Goal: Task Accomplishment & Management: Manage account settings

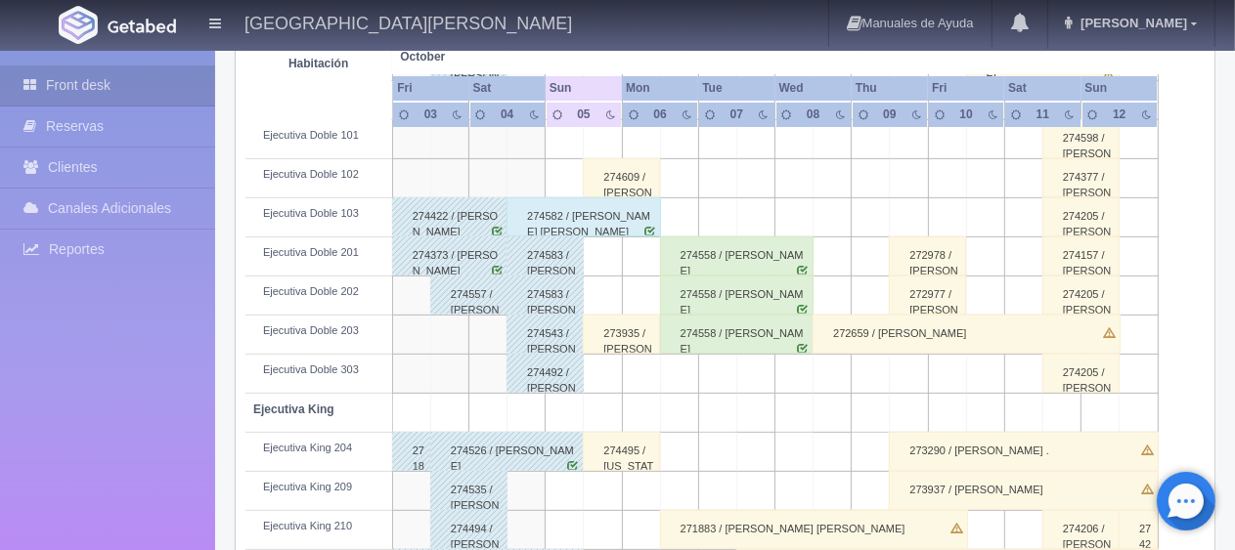
scroll to position [684, 0]
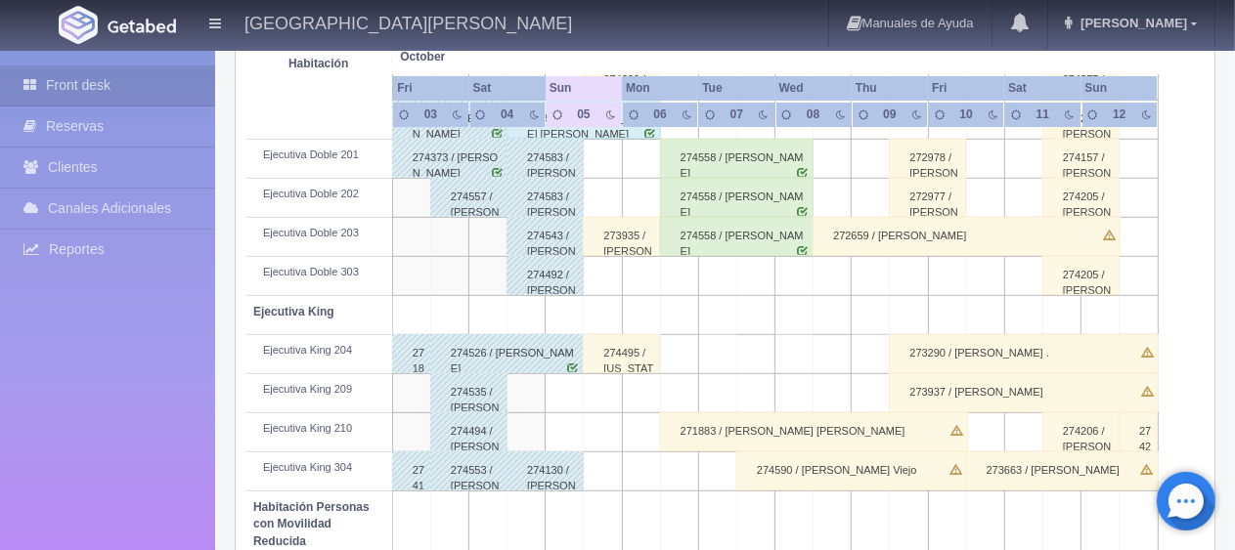
click at [603, 350] on div "274495 / [US_STATE][PERSON_NAME] ." at bounding box center [621, 353] width 77 height 39
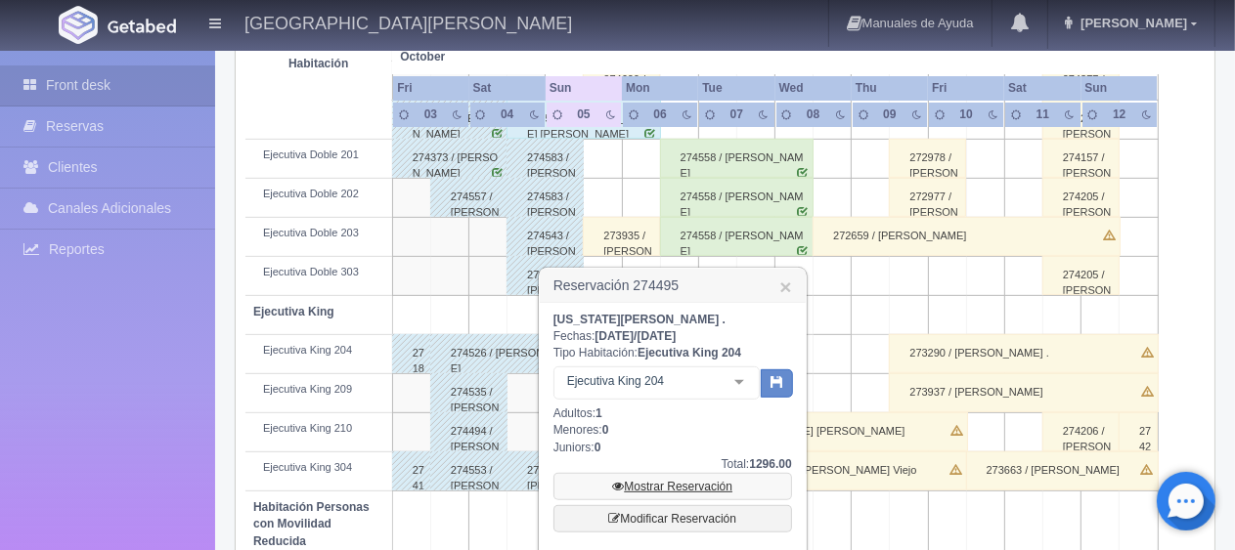
scroll to position [782, 0]
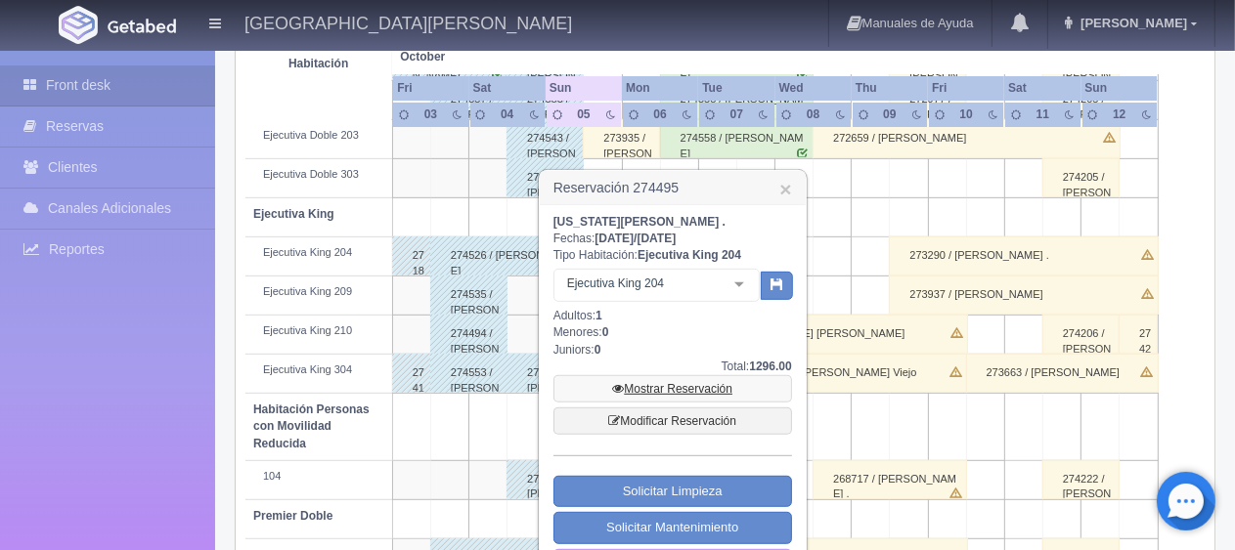
click at [662, 388] on link "Mostrar Reservación" at bounding box center [672, 388] width 239 height 27
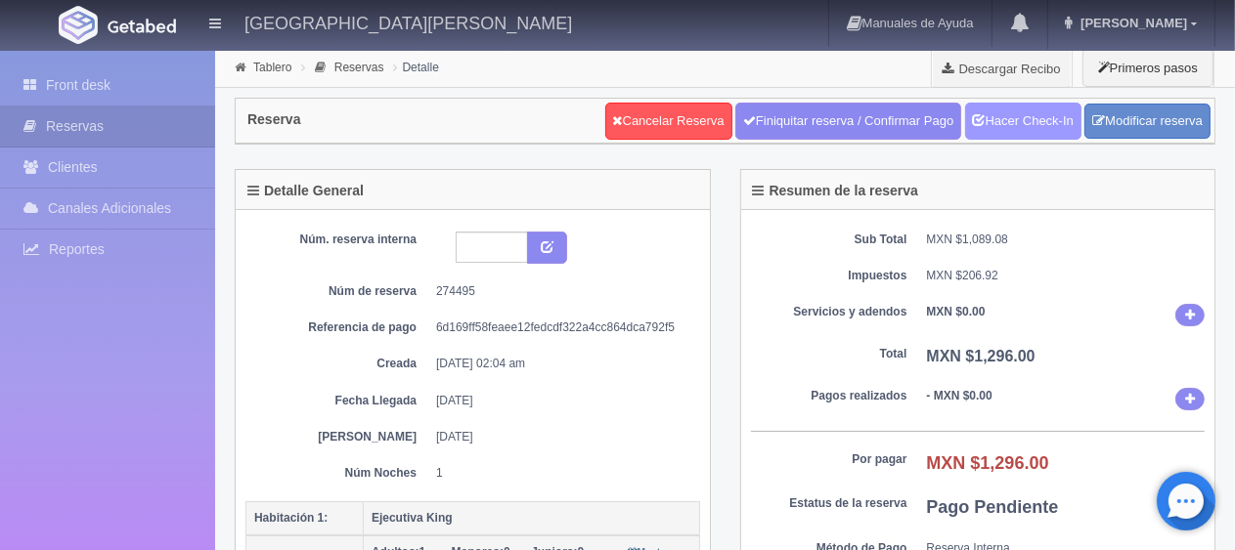
click at [1001, 123] on link "Hacer Check-In" at bounding box center [1023, 121] width 116 height 37
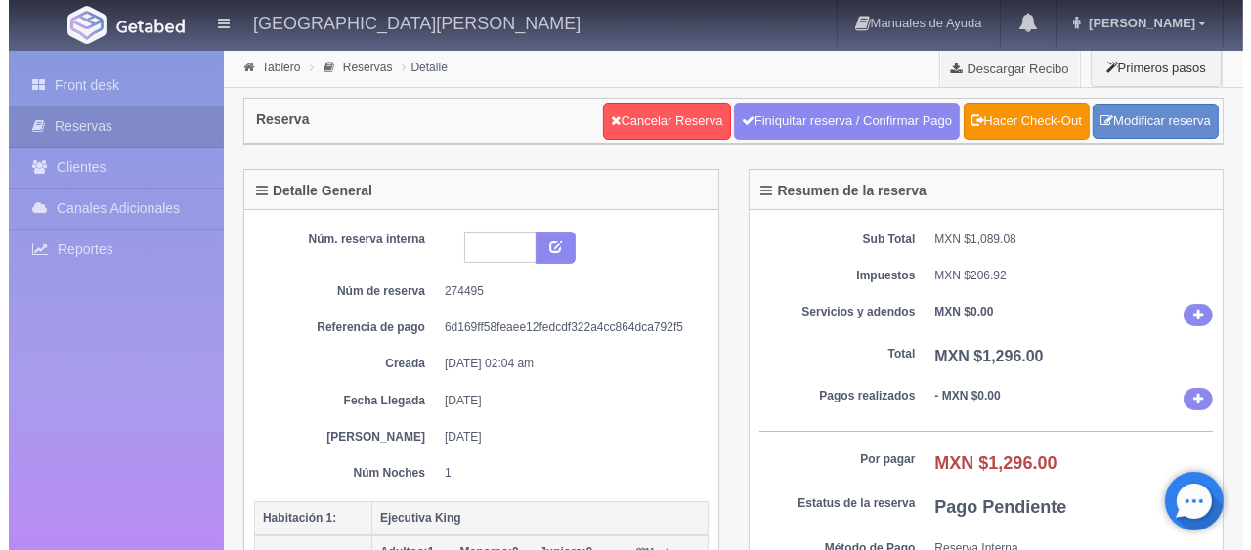
scroll to position [391, 0]
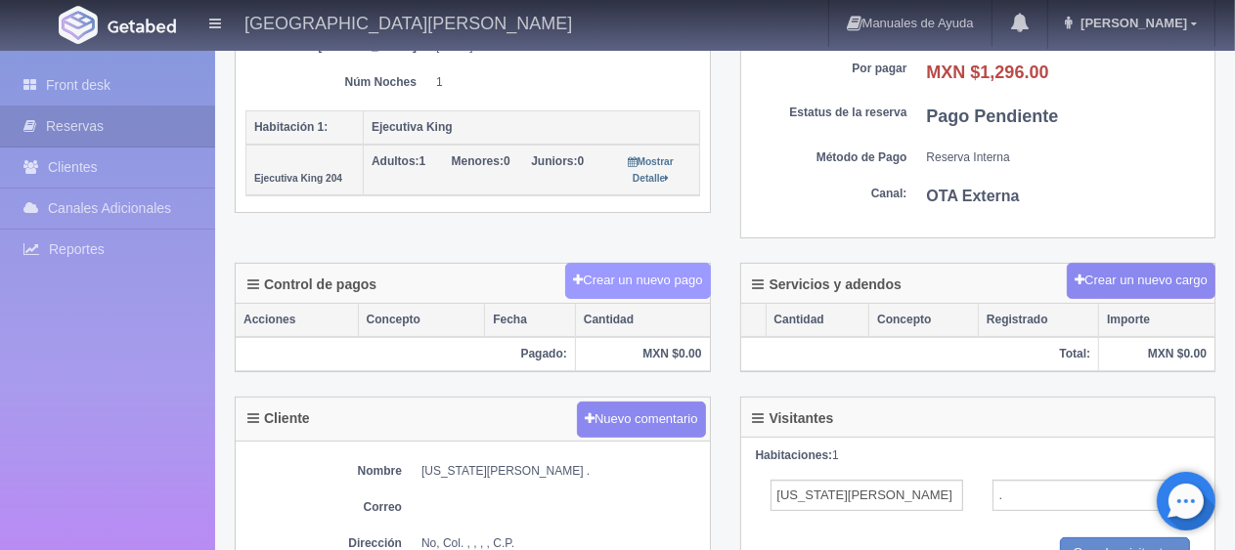
click at [633, 288] on button "Crear un nuevo pago" at bounding box center [637, 281] width 145 height 36
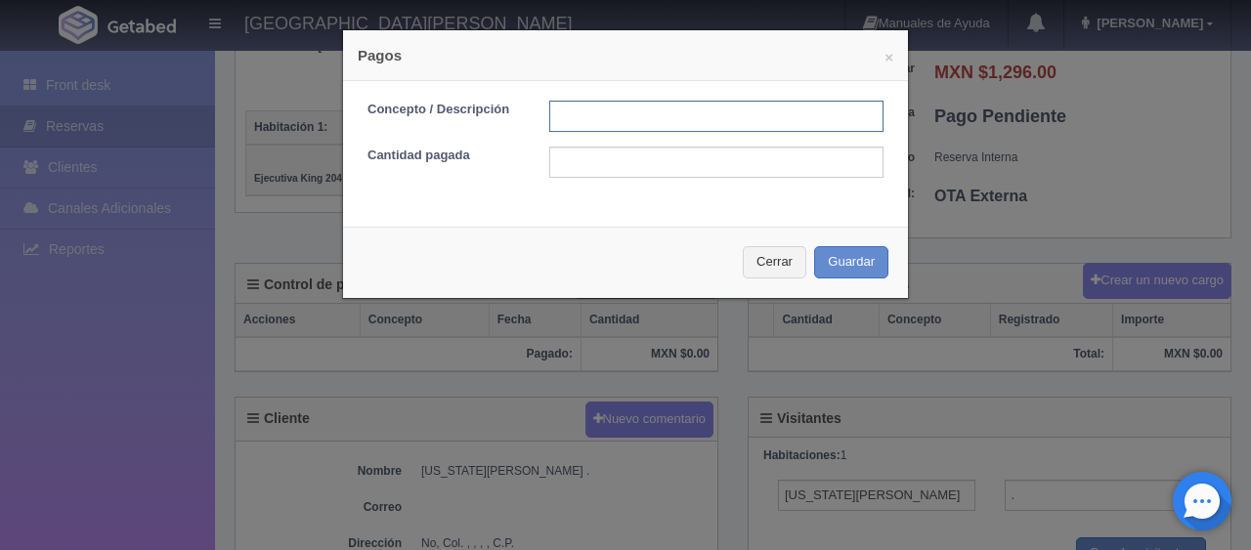
click at [672, 115] on input "text" at bounding box center [716, 116] width 334 height 31
type input "Total Tarjeta"
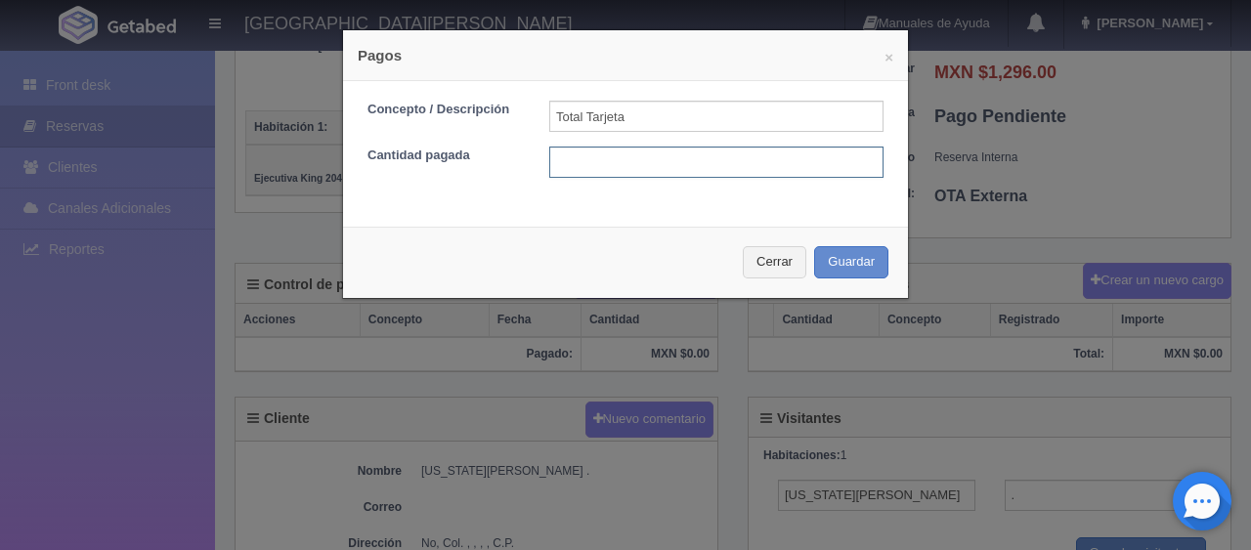
click at [694, 156] on input "text" at bounding box center [716, 162] width 334 height 31
type input "1296"
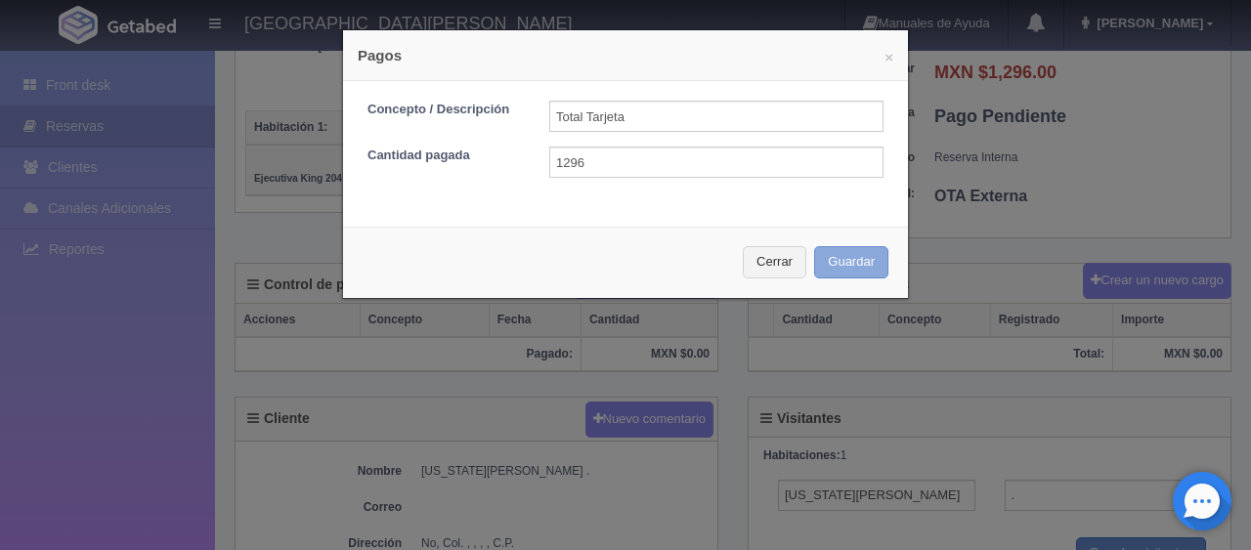
click at [814, 254] on button "Guardar" at bounding box center [851, 262] width 74 height 32
